Goal: Answer question/provide support

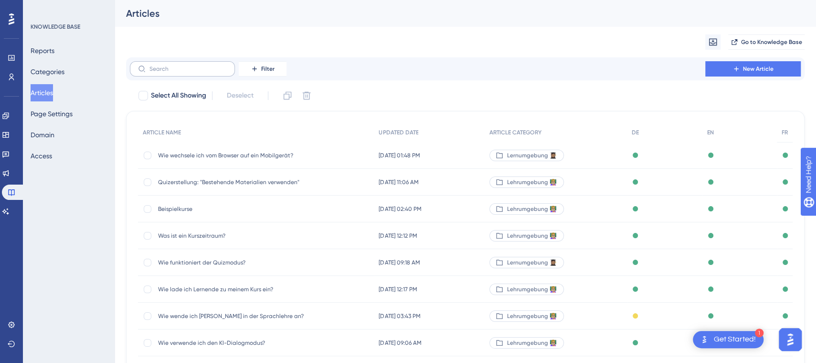
click at [176, 64] on label at bounding box center [182, 68] width 105 height 15
click at [176, 65] on input "text" at bounding box center [188, 68] width 77 height 7
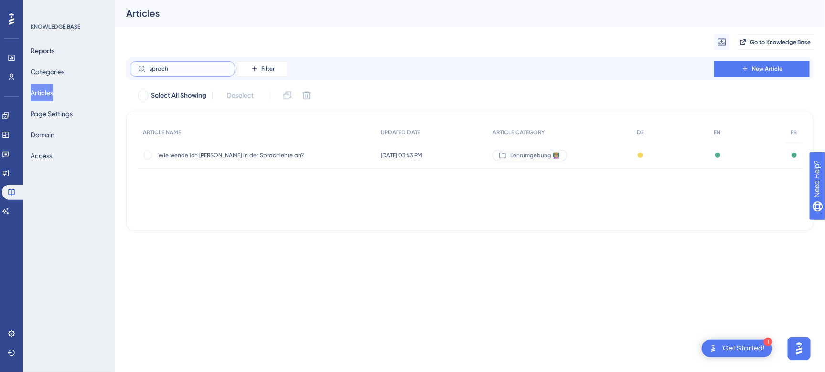
type input "sprach"
click at [223, 156] on span "Wie wende ich [PERSON_NAME] in der Sprachlehre an?" at bounding box center [234, 155] width 153 height 8
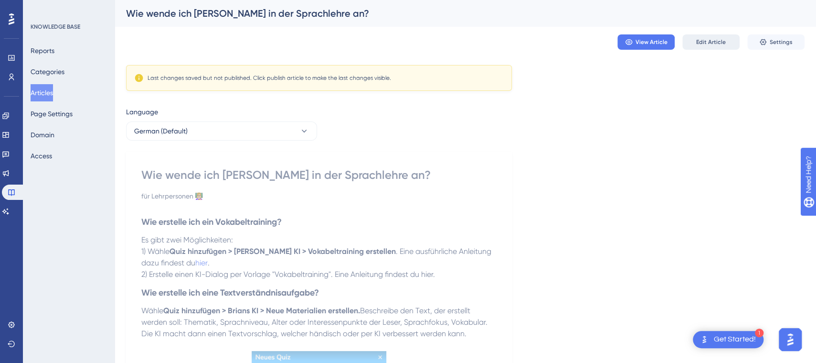
click at [702, 39] on span "Edit Article" at bounding box center [711, 42] width 30 height 8
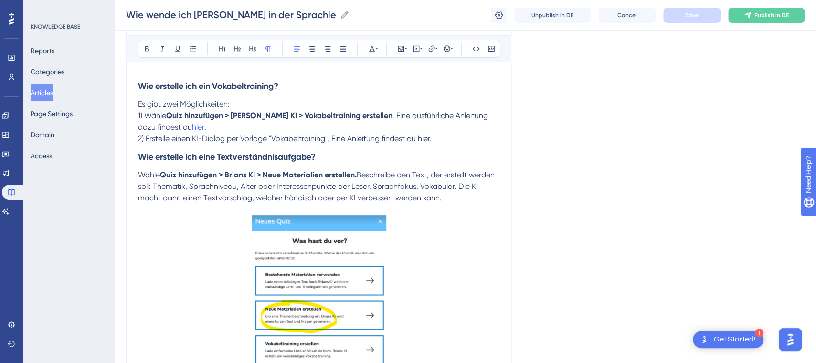
scroll to position [92, 0]
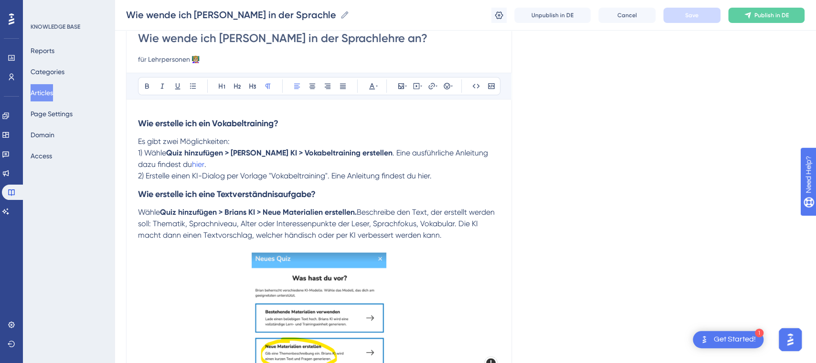
drag, startPoint x: 449, startPoint y: 177, endPoint x: 124, endPoint y: 122, distance: 329.5
copy div "Wie erstelle ich ein Vokabeltraining? Es gibt zwei Möglichkeiten: 1) Wähle Quiz…"
click at [430, 142] on p "Es gibt zwei Möglichkeiten:" at bounding box center [319, 141] width 362 height 11
drag, startPoint x: 187, startPoint y: 161, endPoint x: 174, endPoint y: 161, distance: 13.4
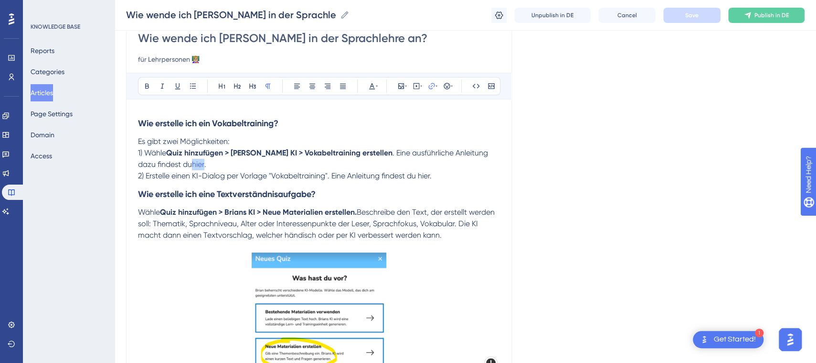
click at [174, 161] on p "1) Wähle Quiz hinzufügen > Brians KI > Vokabeltraining erstellen . Eine ausführ…" at bounding box center [319, 158] width 362 height 23
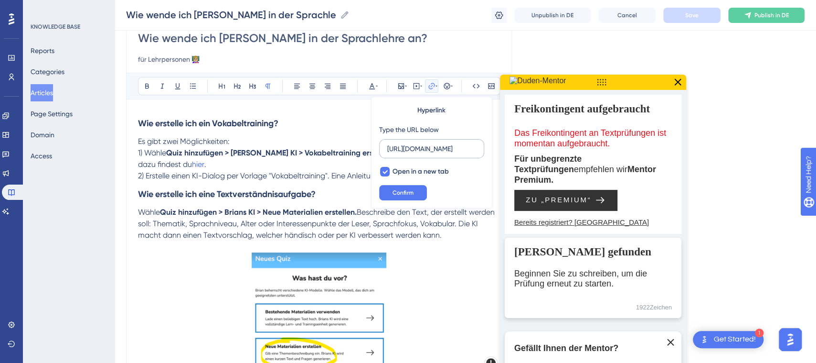
scroll to position [0, 0]
drag, startPoint x: 478, startPoint y: 149, endPoint x: 346, endPoint y: 149, distance: 131.4
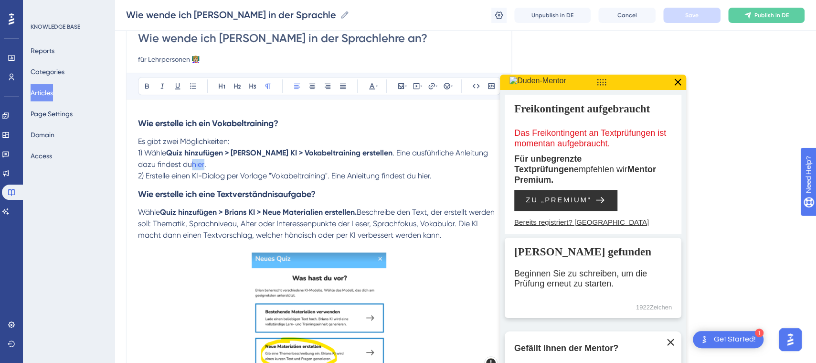
drag, startPoint x: 187, startPoint y: 162, endPoint x: 172, endPoint y: 163, distance: 14.8
click at [172, 163] on p "1) Wähle Quiz hinzufügen > Brians KI > Vokabeltraining erstellen . Eine ausführ…" at bounding box center [319, 158] width 362 height 23
click at [161, 161] on span ". Eine ausführliche Anleitung dazu findest du" at bounding box center [314, 158] width 352 height 21
drag, startPoint x: 174, startPoint y: 162, endPoint x: 187, endPoint y: 162, distance: 13.4
click at [187, 162] on p "1) Wähle Quiz hinzufügen > Brians KI > Vokabeltraining erstellen . Eine ausführ…" at bounding box center [319, 158] width 362 height 23
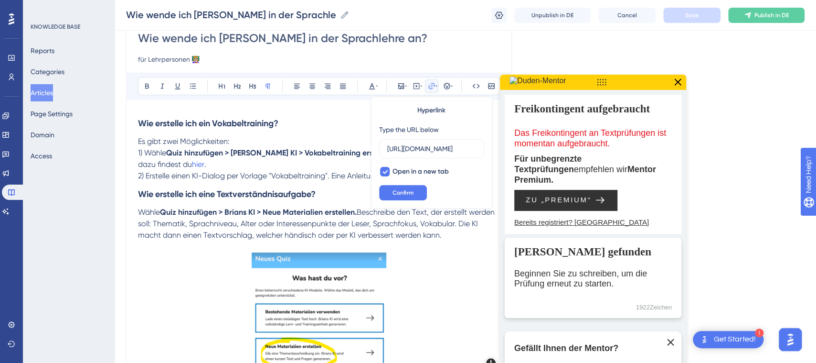
scroll to position [0, 165]
click at [415, 148] on input "[URL][DOMAIN_NAME]" at bounding box center [431, 148] width 89 height 11
drag, startPoint x: 480, startPoint y: 149, endPoint x: 426, endPoint y: 148, distance: 54.0
click at [426, 148] on label "[URL][DOMAIN_NAME]" at bounding box center [431, 148] width 105 height 19
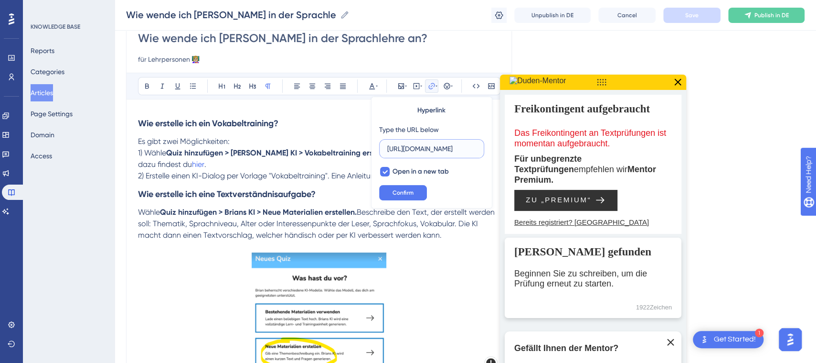
click at [426, 148] on input "[URL][DOMAIN_NAME]" at bounding box center [431, 148] width 89 height 11
click at [446, 148] on input "[URL][DOMAIN_NAME]" at bounding box center [431, 148] width 89 height 11
click at [475, 147] on input "[URL][DOMAIN_NAME]" at bounding box center [431, 148] width 89 height 11
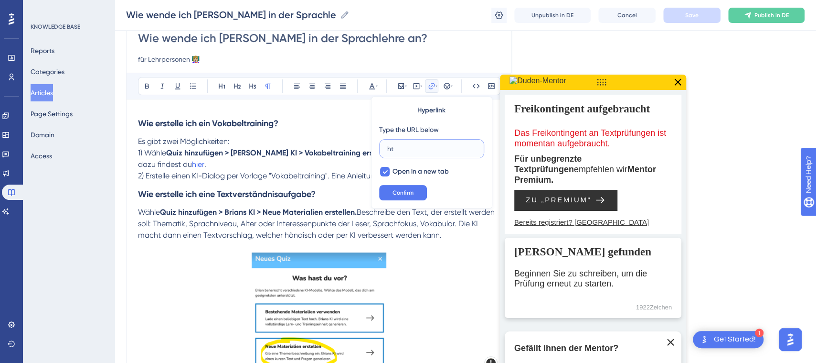
type input "h"
paste input "[URL][DOMAIN_NAME]"
type input "[URL][DOMAIN_NAME]"
click at [399, 190] on span "Confirm" at bounding box center [403, 193] width 21 height 8
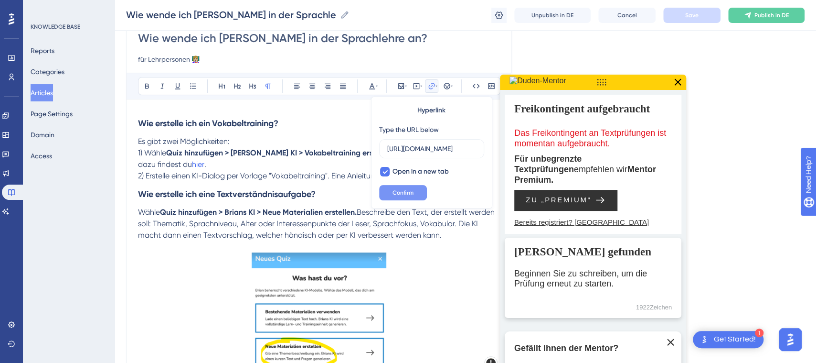
scroll to position [0, 0]
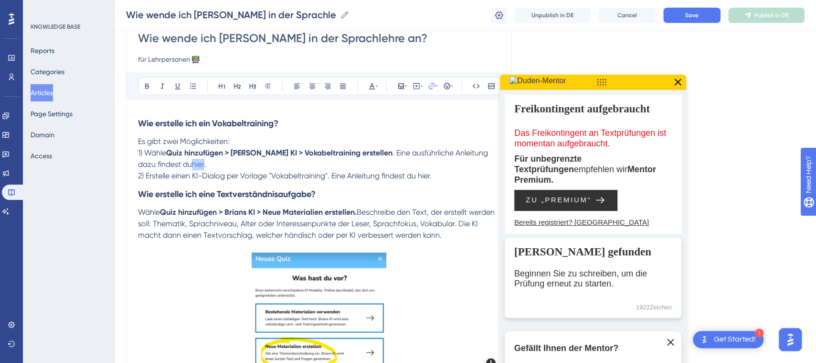
copy span "hier"
drag, startPoint x: 434, startPoint y: 173, endPoint x: 420, endPoint y: 177, distance: 14.2
click at [420, 177] on span "2) Erstelle einen KI-Dialog per Vorlage "Vokabeltraining". Eine Anleitung finde…" at bounding box center [285, 175] width 294 height 9
click at [425, 193] on h3 "Wie erstelle ich eine Textverständnisaufgabe?" at bounding box center [319, 194] width 362 height 25
click at [679, 82] on icon at bounding box center [678, 82] width 12 height 12
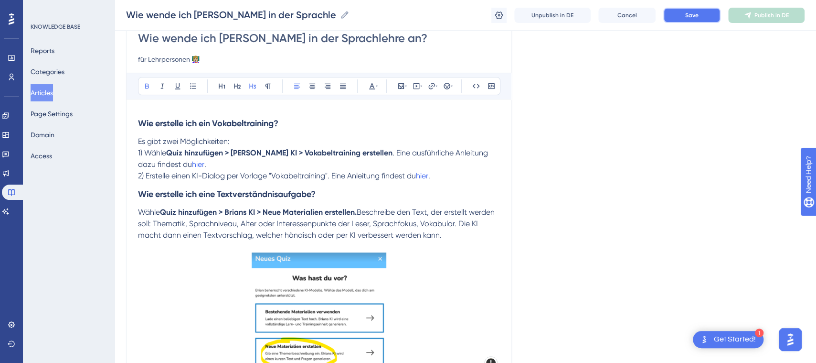
click at [695, 17] on span "Save" at bounding box center [691, 15] width 13 height 8
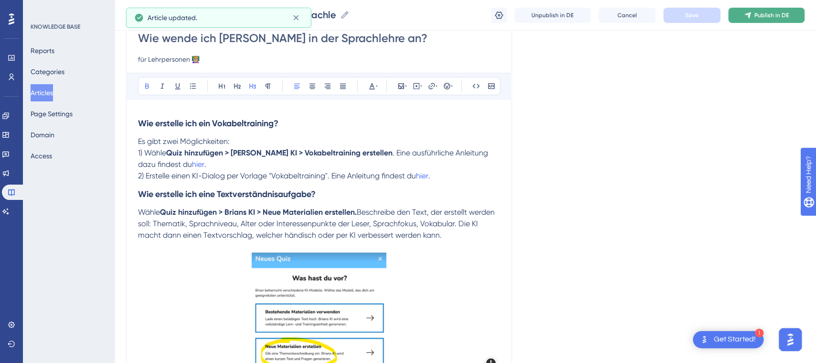
click at [746, 16] on icon at bounding box center [748, 15] width 8 height 8
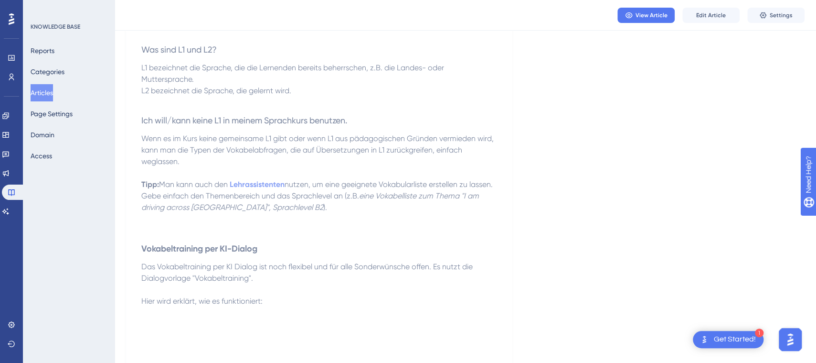
scroll to position [1655, 0]
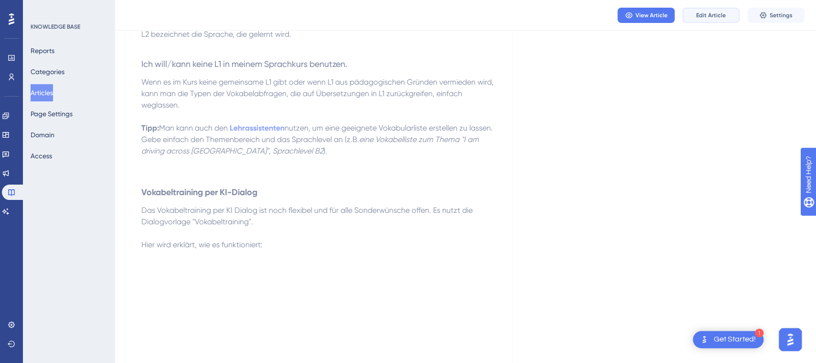
click at [699, 10] on button "Edit Article" at bounding box center [711, 15] width 57 height 15
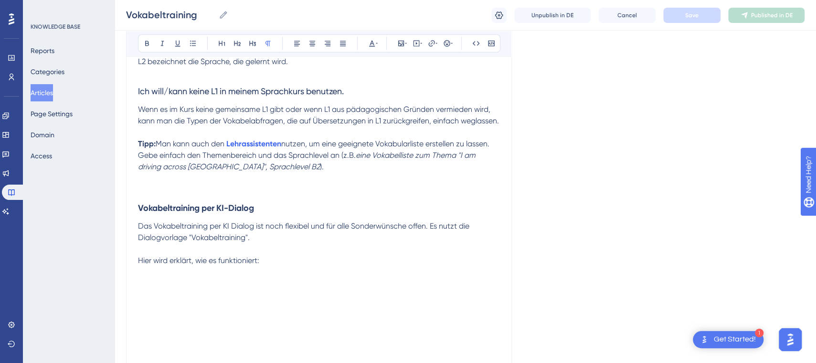
scroll to position [1590, 0]
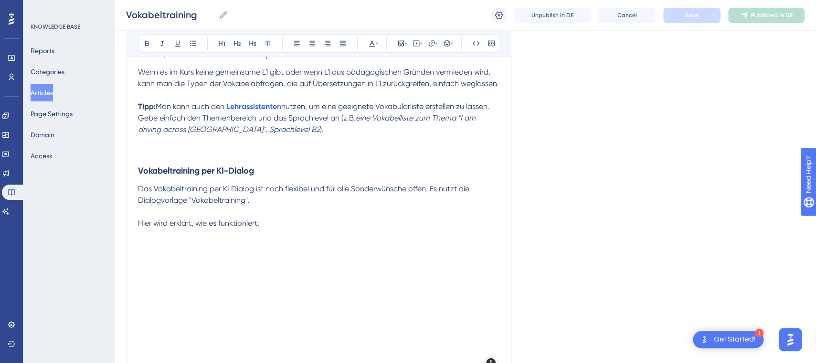
click at [307, 202] on span "Das Vokabeltraining per KI Dialog ist noch flexibel und für alle Sonderwünsche …" at bounding box center [304, 194] width 333 height 21
click at [358, 217] on p at bounding box center [319, 211] width 362 height 11
click at [707, 9] on button "Save" at bounding box center [691, 15] width 57 height 15
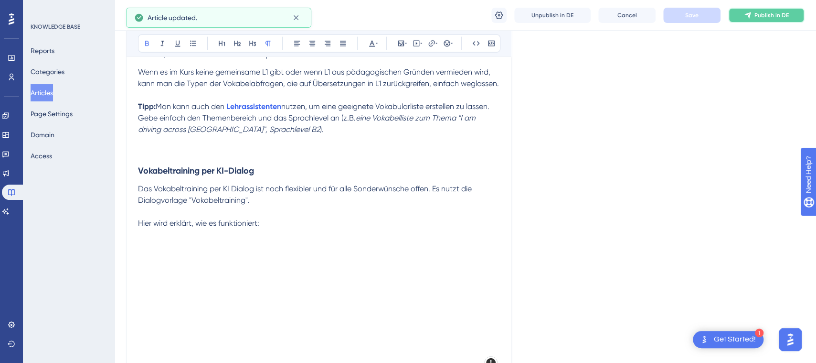
click at [771, 14] on span "Publish in DE" at bounding box center [772, 15] width 34 height 8
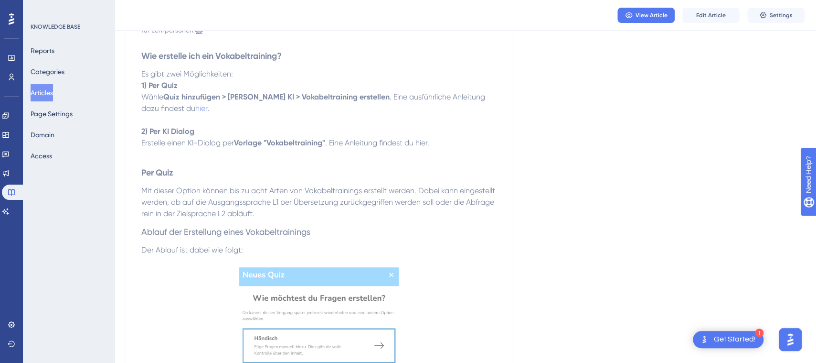
scroll to position [0, 0]
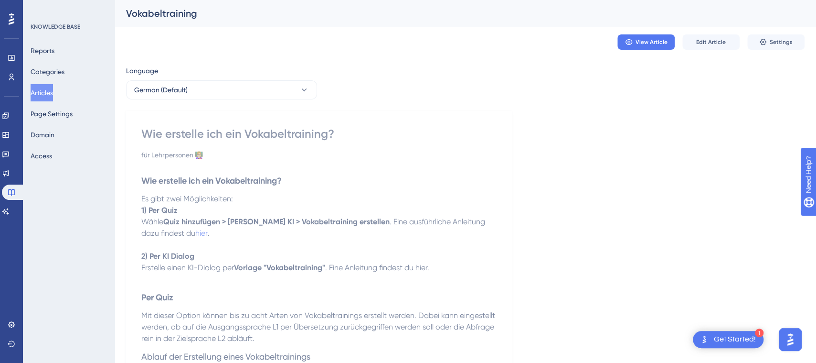
click at [51, 94] on button "Articles" at bounding box center [42, 92] width 22 height 17
